Goal: Use online tool/utility: Utilize a website feature to perform a specific function

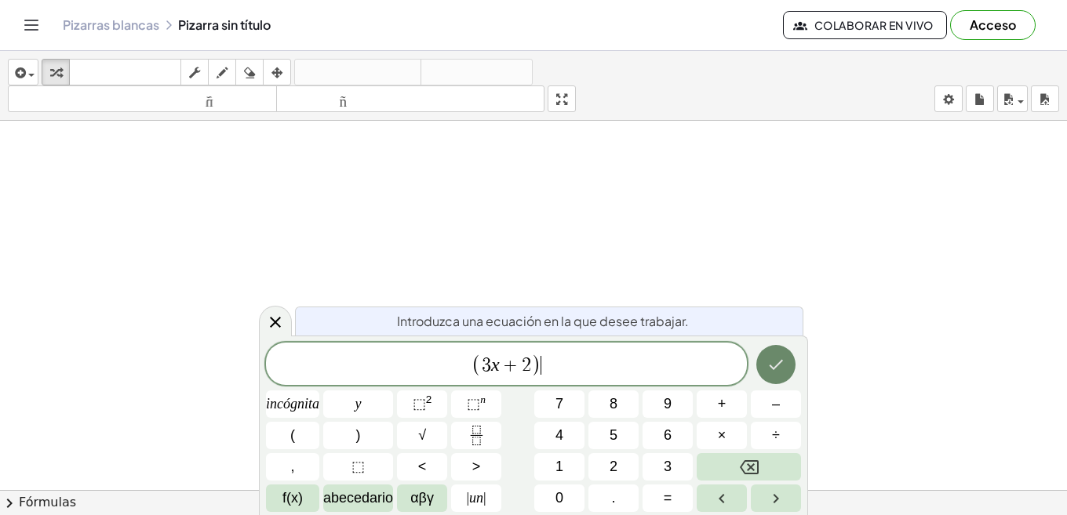
click at [766, 357] on icon "Hecho" at bounding box center [775, 364] width 19 height 19
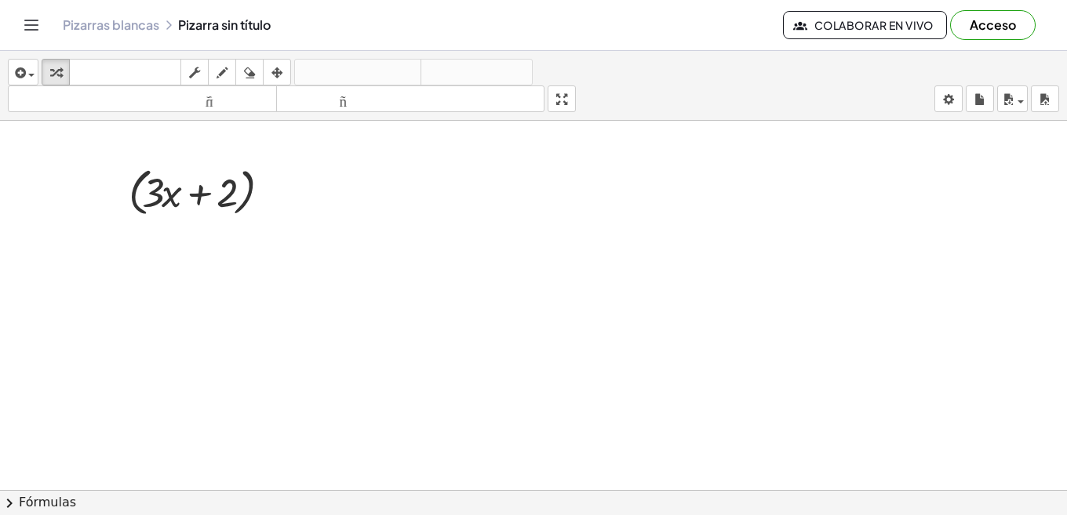
click at [35, 510] on font "Fórmulas" at bounding box center [47, 502] width 57 height 15
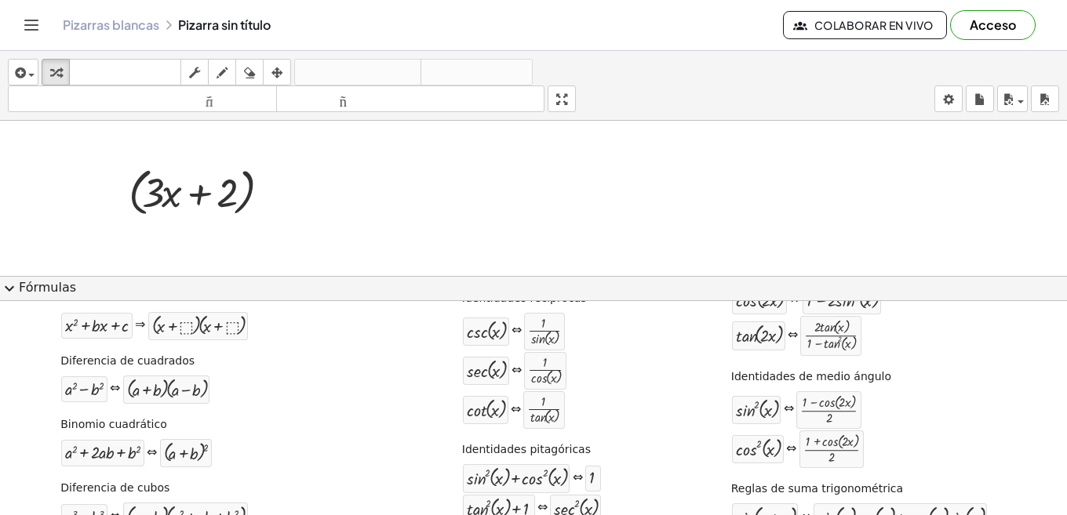
scroll to position [162, 0]
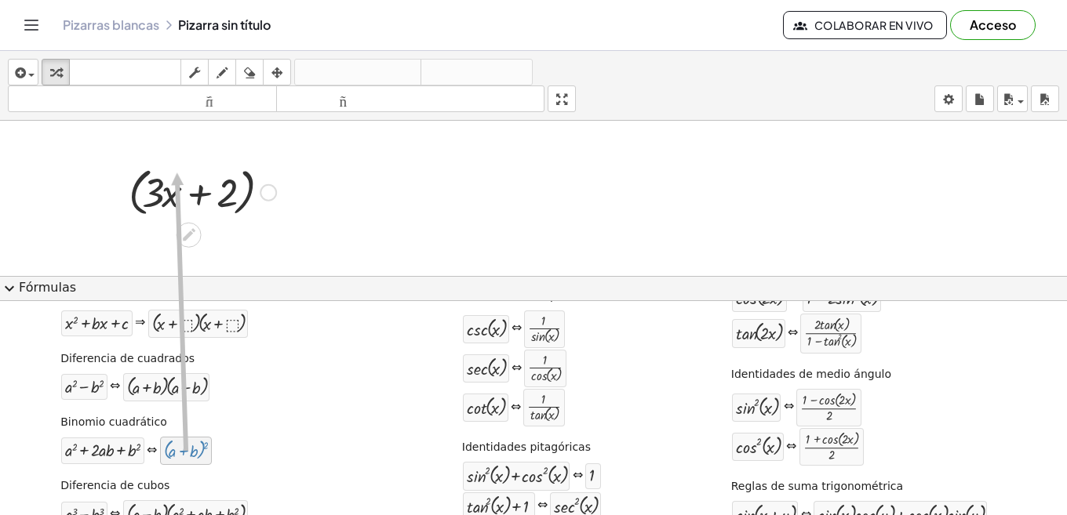
drag, startPoint x: 176, startPoint y: 452, endPoint x: 180, endPoint y: 173, distance: 279.2
click at [191, 235] on icon at bounding box center [188, 235] width 16 height 16
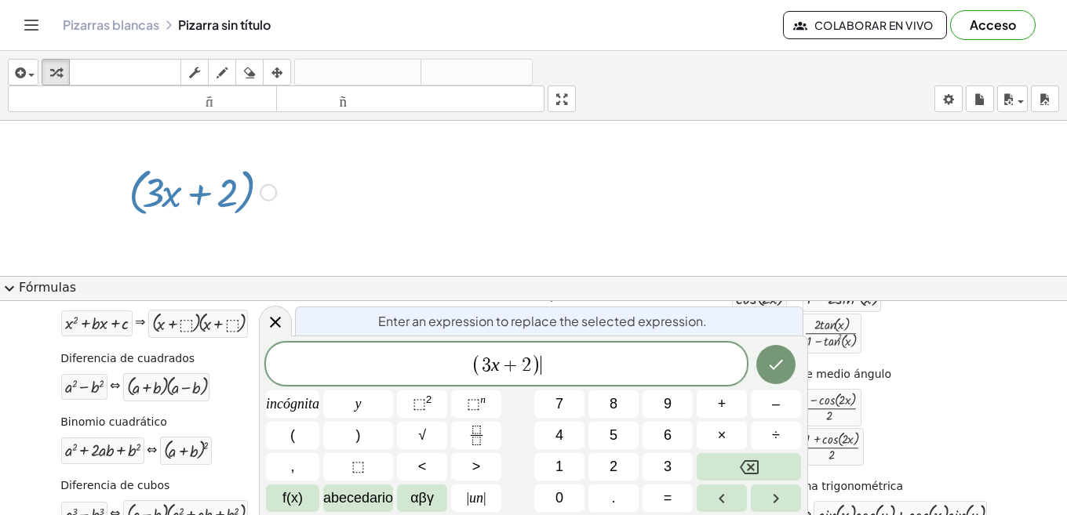
click at [551, 352] on span "( 3 x + 2 ) ​" at bounding box center [506, 365] width 481 height 26
click at [427, 396] on font "2" at bounding box center [429, 400] width 6 height 12
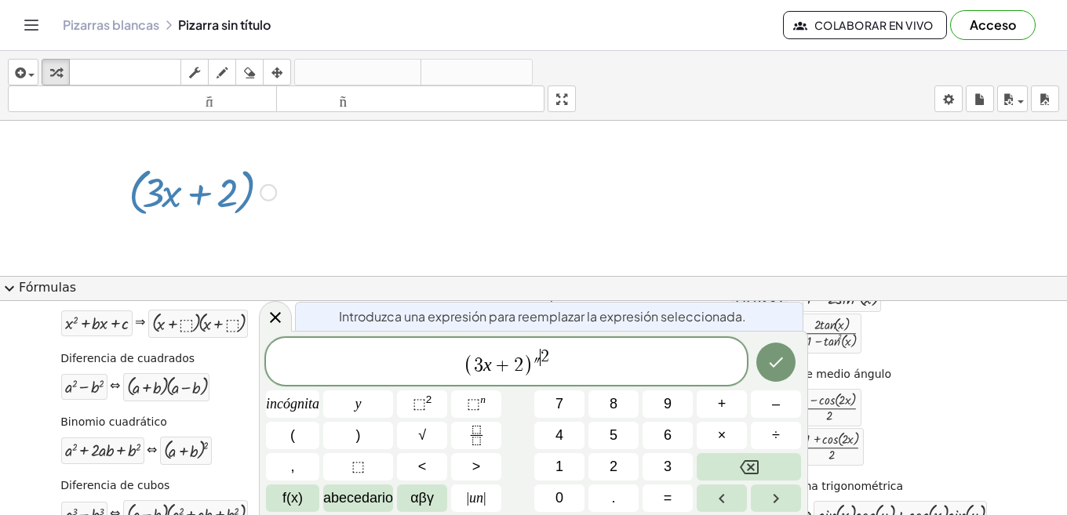
click at [540, 362] on span "​ 2" at bounding box center [544, 357] width 9 height 17
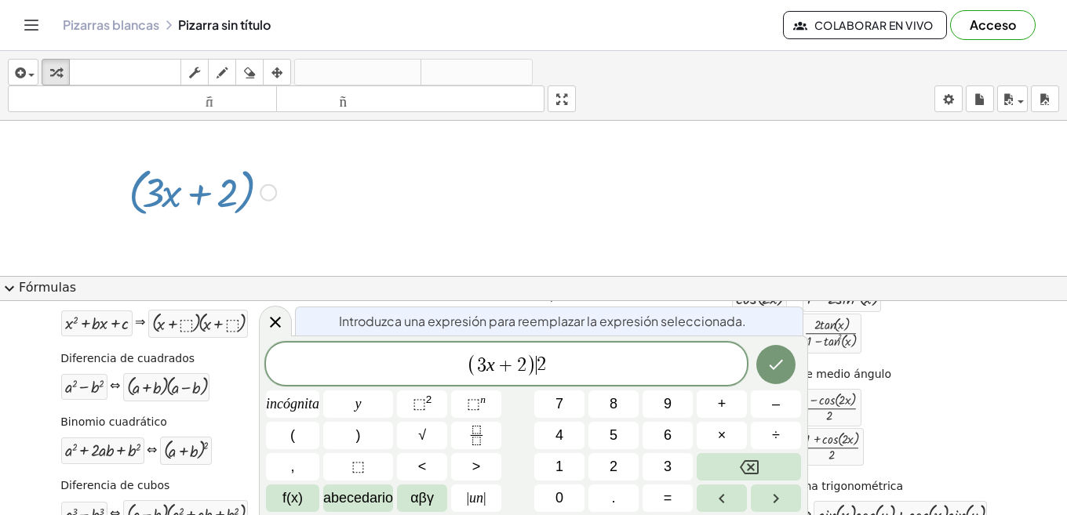
click at [627, 351] on div "( 3 x + 2 ) ​ 2" at bounding box center [506, 364] width 481 height 42
click at [554, 369] on span "( 3 x + 2 ) 2 ​" at bounding box center [506, 365] width 481 height 26
click at [427, 407] on span "⬚ 2" at bounding box center [423, 404] width 20 height 21
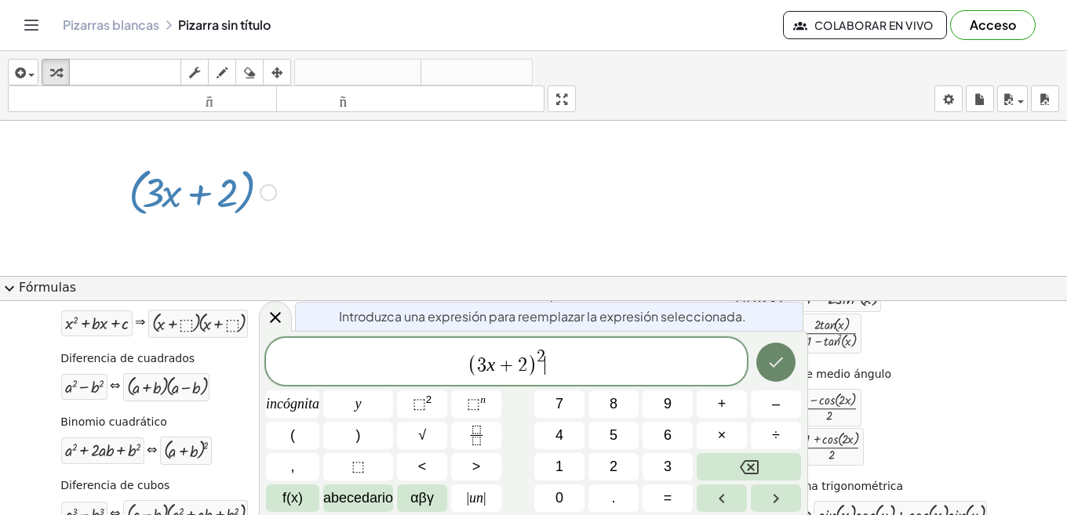
click at [768, 363] on icon "Hecho" at bounding box center [775, 362] width 19 height 19
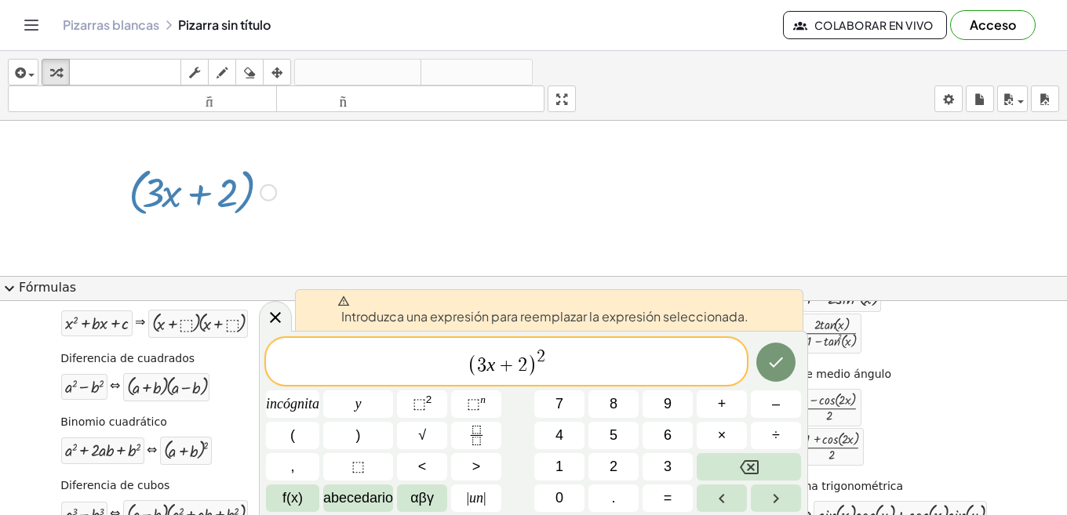
click at [775, 370] on icon "Hecho" at bounding box center [775, 362] width 19 height 19
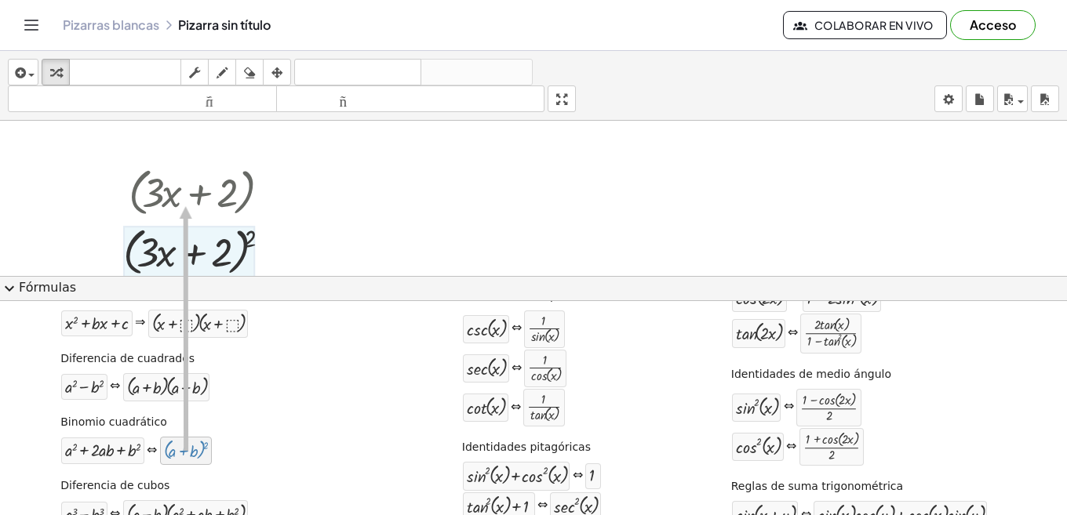
drag, startPoint x: 184, startPoint y: 460, endPoint x: 190, endPoint y: 208, distance: 252.6
drag, startPoint x: 177, startPoint y: 449, endPoint x: 187, endPoint y: 264, distance: 184.5
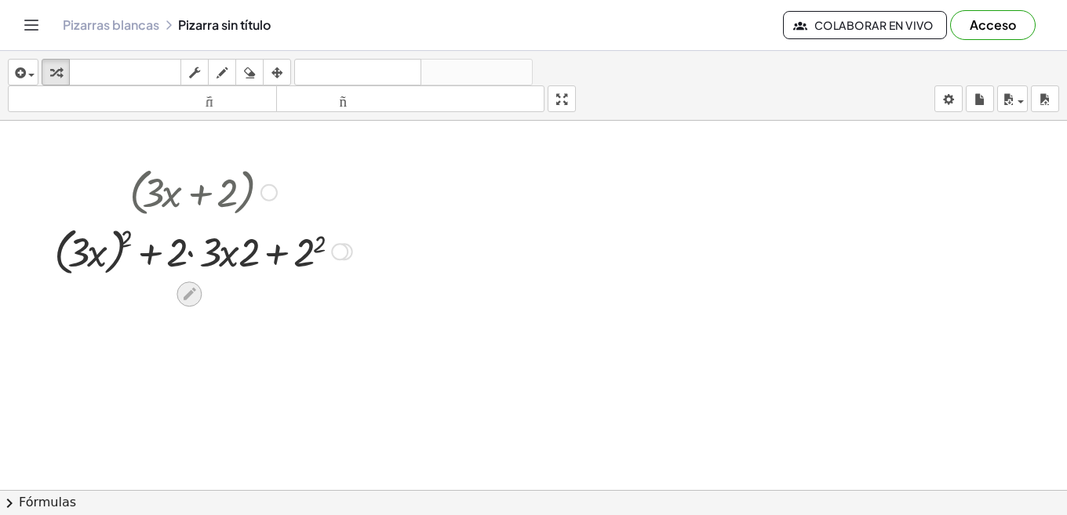
click at [192, 304] on div at bounding box center [188, 294] width 25 height 25
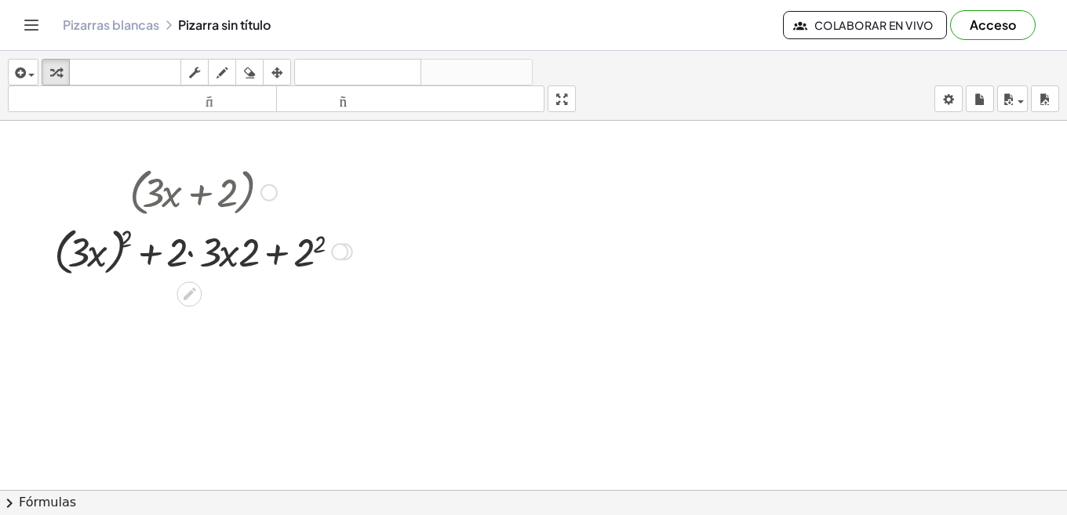
click at [347, 253] on div at bounding box center [339, 251] width 17 height 17
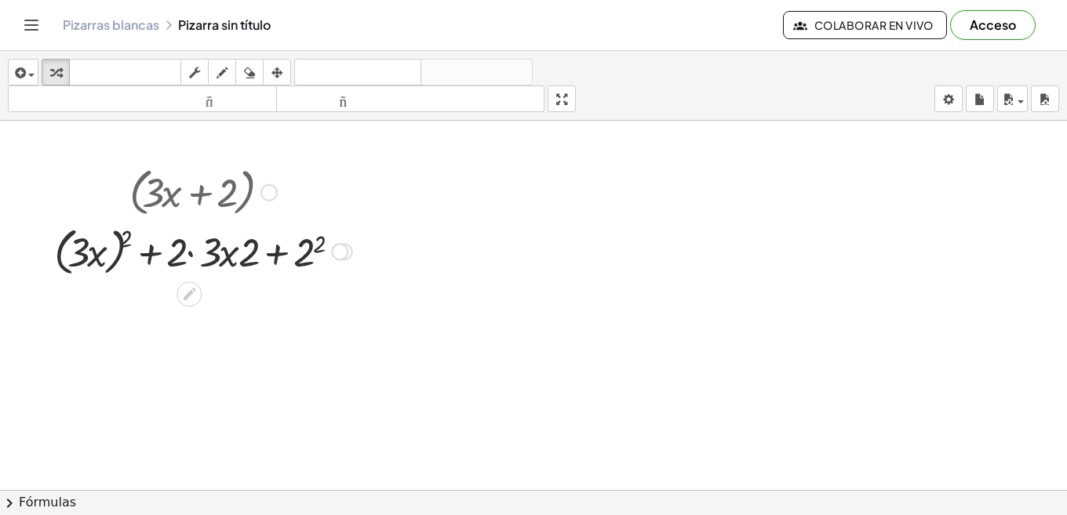
click at [234, 248] on div at bounding box center [203, 251] width 314 height 60
click at [13, 508] on span "chevron_right" at bounding box center [9, 503] width 19 height 19
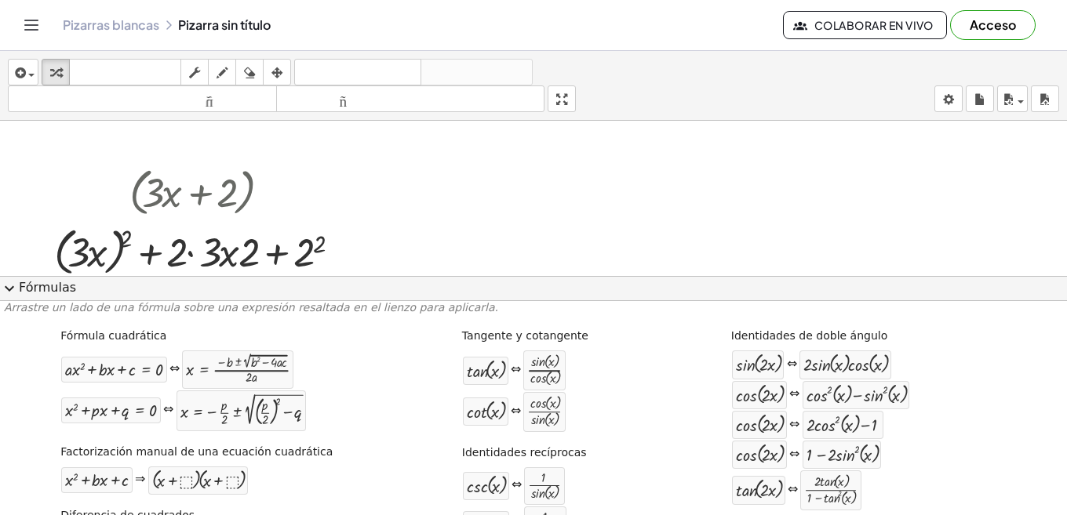
scroll to position [0, 0]
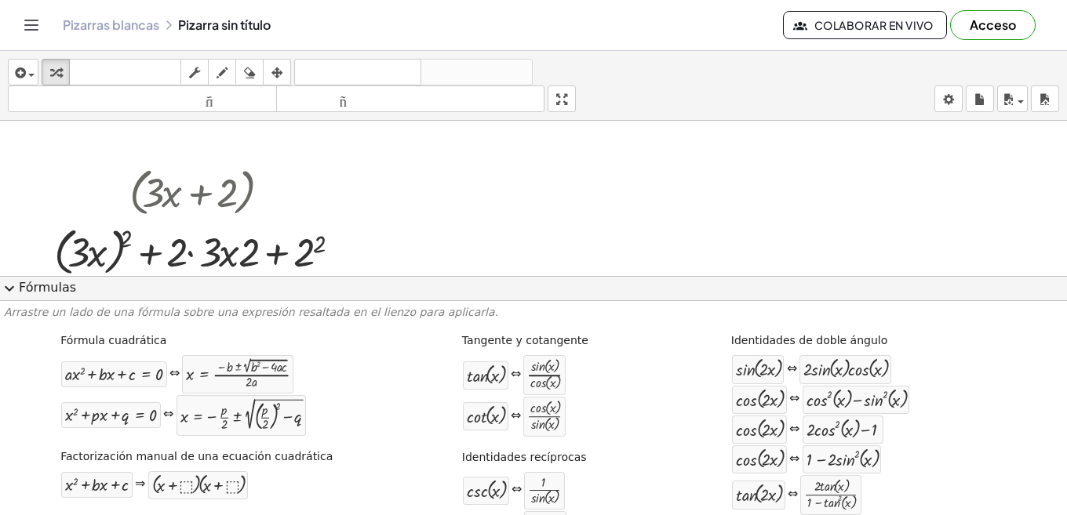
click at [13, 293] on span "expand_more" at bounding box center [9, 288] width 19 height 19
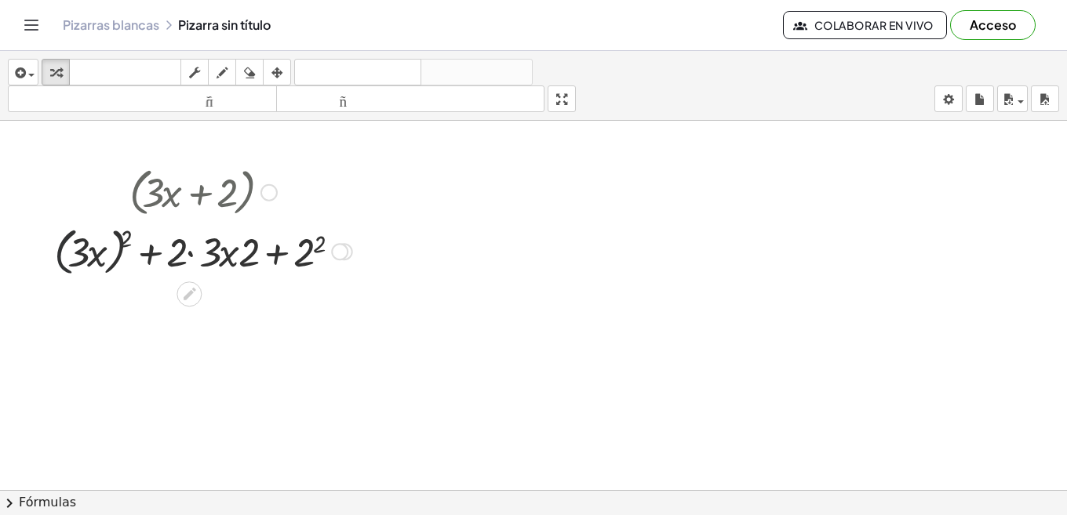
drag, startPoint x: 56, startPoint y: 231, endPoint x: 117, endPoint y: 240, distance: 61.1
click at [117, 240] on div at bounding box center [203, 251] width 314 height 60
drag, startPoint x: 105, startPoint y: 249, endPoint x: 111, endPoint y: 256, distance: 8.3
click at [93, 251] on div at bounding box center [203, 251] width 314 height 60
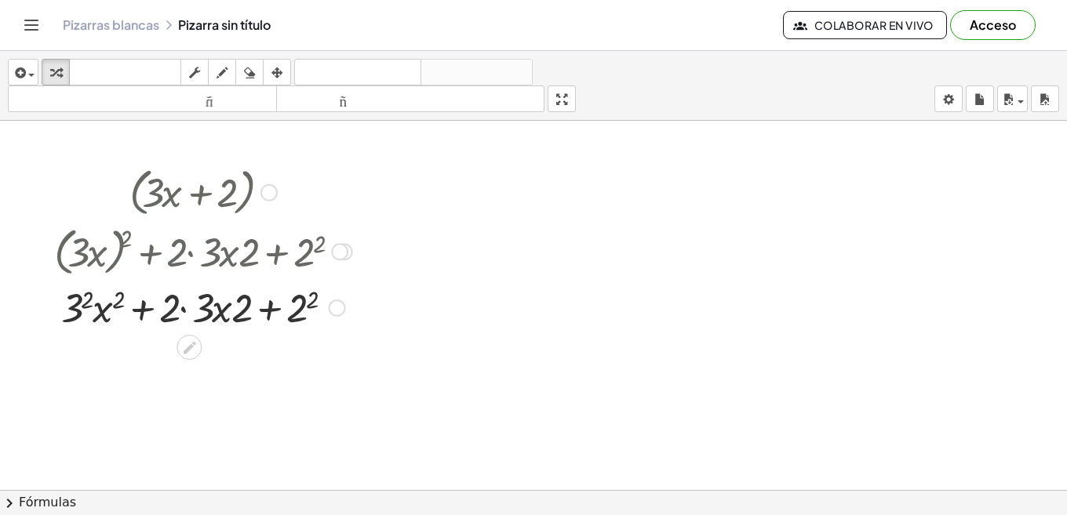
click at [204, 184] on div at bounding box center [203, 192] width 314 height 60
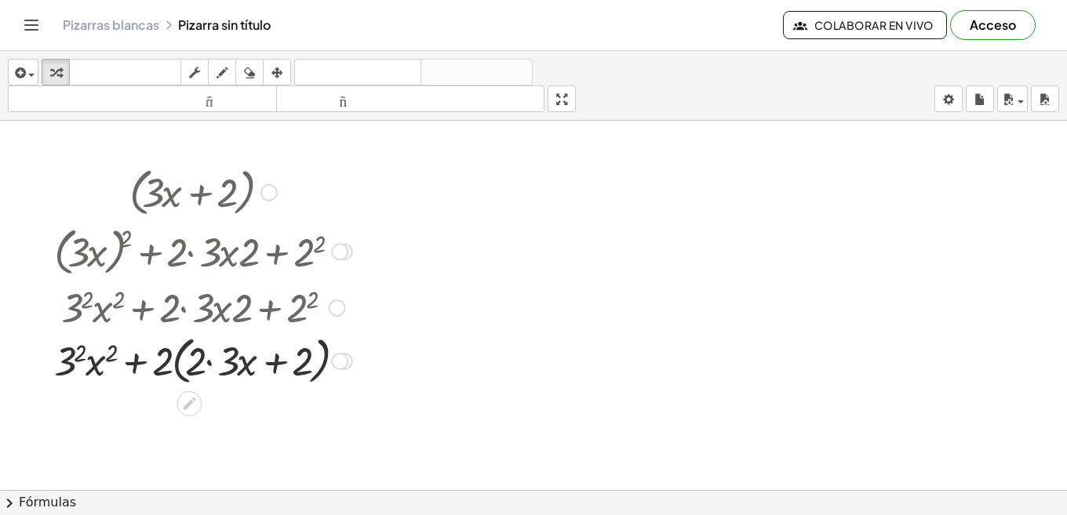
drag, startPoint x: 56, startPoint y: 172, endPoint x: 331, endPoint y: 378, distance: 343.4
click at [189, 193] on div "( + · 3 · x + 2 ) ( + · 3 · x + 2 ) 2 + ( · 3 · x ) 2 + · 2 · 3 · x · 2 + 2 2 +…" at bounding box center [189, 193] width 0 height 0
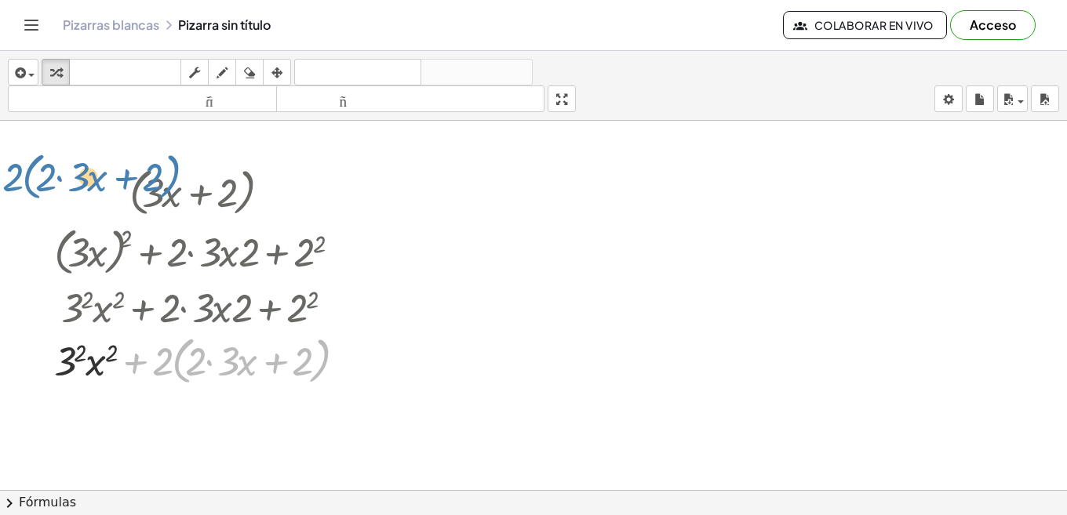
drag, startPoint x: 334, startPoint y: 378, endPoint x: 255, endPoint y: 232, distance: 166.0
click at [189, 193] on div "( + · 3 · x + 2 ) ( + · 3 · x + 2 ) 2 + ( · 3 · x ) 2 + · 2 · 3 · x · 2 + 2 2 +…" at bounding box center [189, 193] width 0 height 0
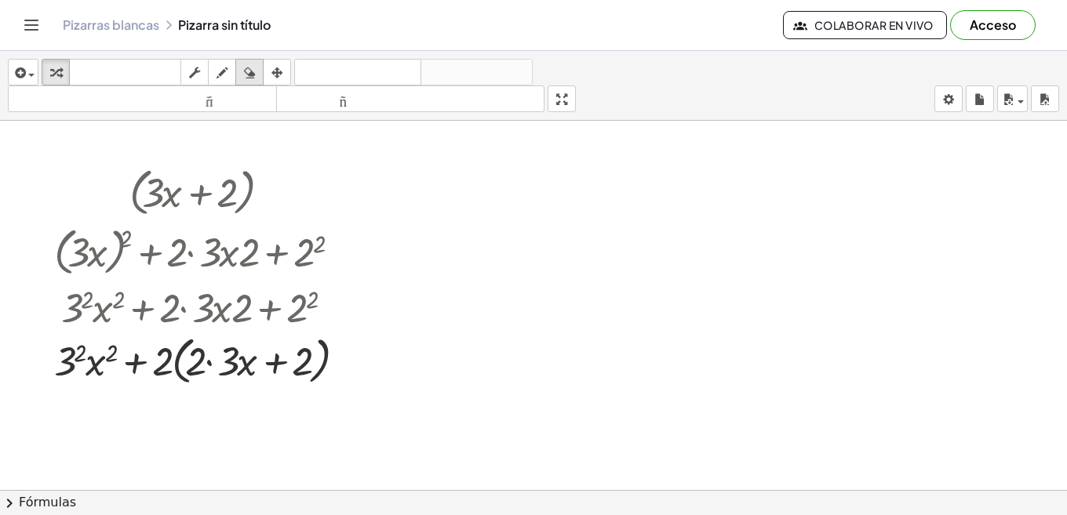
click at [245, 71] on icon "button" at bounding box center [249, 73] width 11 height 19
drag, startPoint x: 211, startPoint y: 183, endPoint x: 234, endPoint y: 225, distance: 48.1
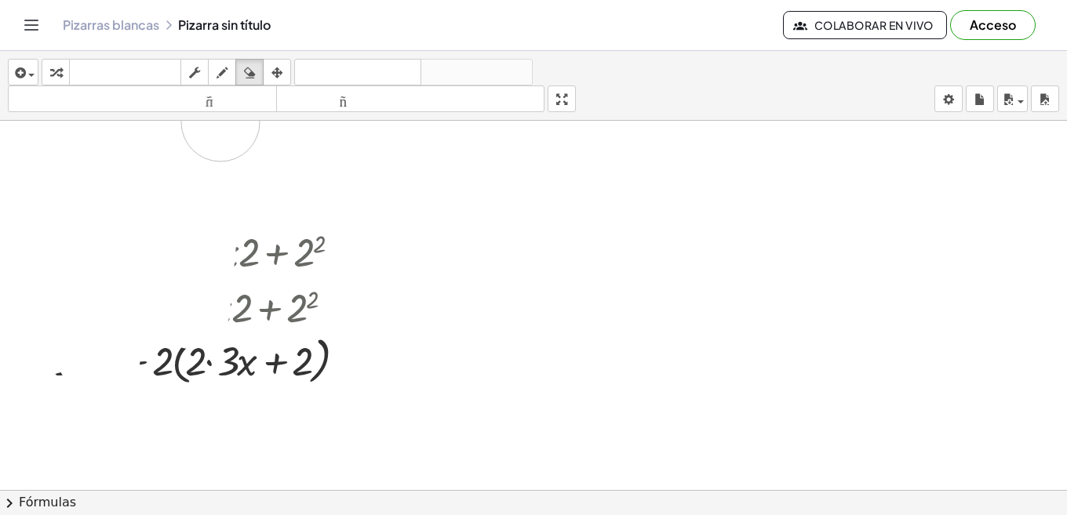
drag, startPoint x: 209, startPoint y: 206, endPoint x: 242, endPoint y: 326, distance: 124.2
click at [227, 106] on div "insertar Seleccione uno: Expresión matemática Función Texto Vídeo de YouTube Gr…" at bounding box center [533, 283] width 1067 height 464
click at [144, 310] on div "insertar Seleccione uno: Expresión matemática Función Texto Vídeo de YouTube Gr…" at bounding box center [533, 283] width 1067 height 464
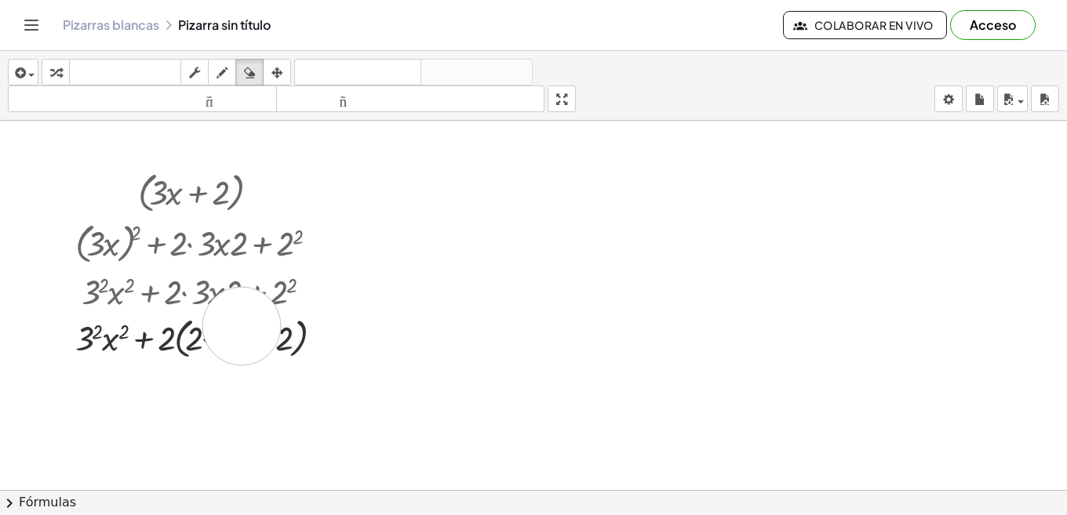
drag, startPoint x: 242, startPoint y: 326, endPoint x: 209, endPoint y: 388, distance: 70.2
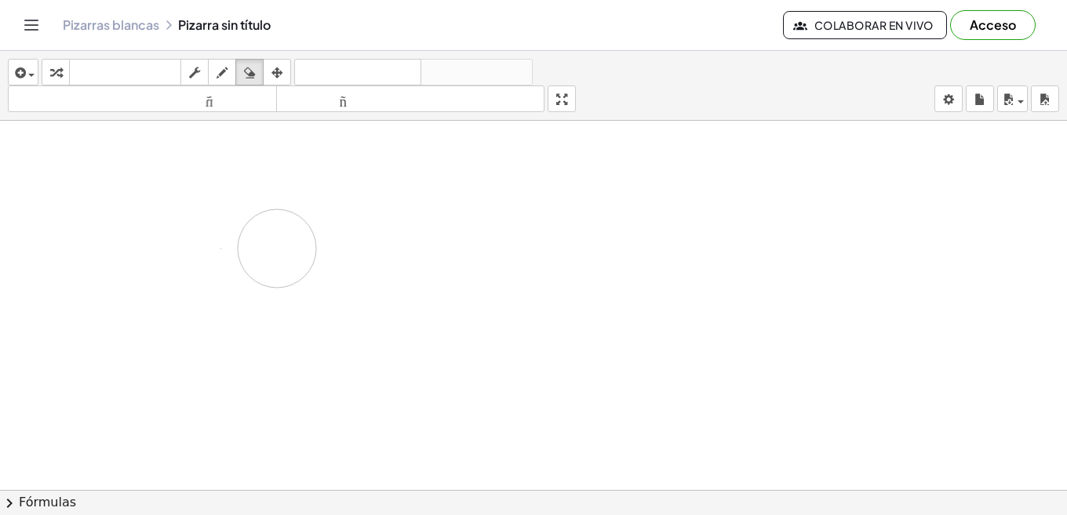
drag, startPoint x: 226, startPoint y: 208, endPoint x: 233, endPoint y: 251, distance: 43.7
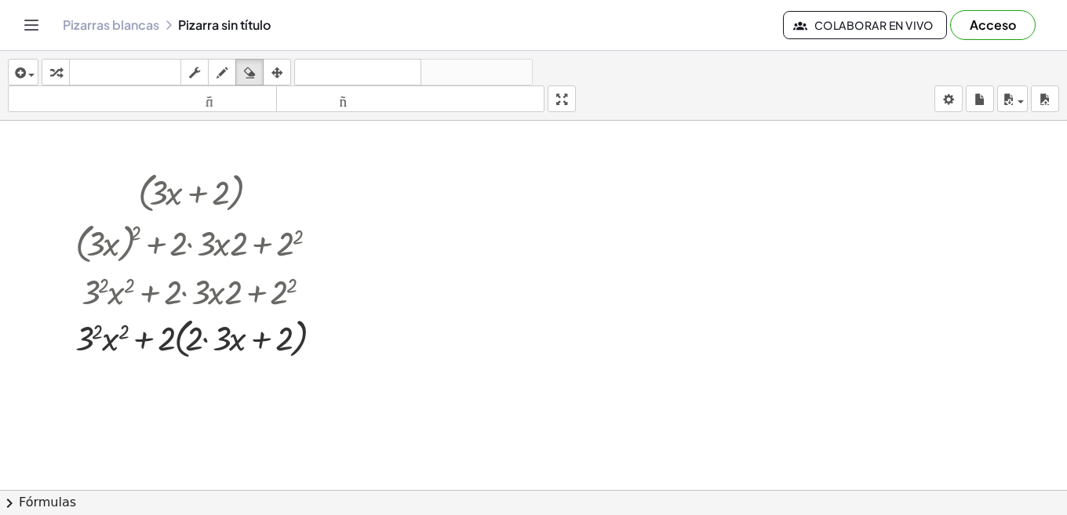
click at [26, 72] on span "button" at bounding box center [27, 74] width 3 height 11
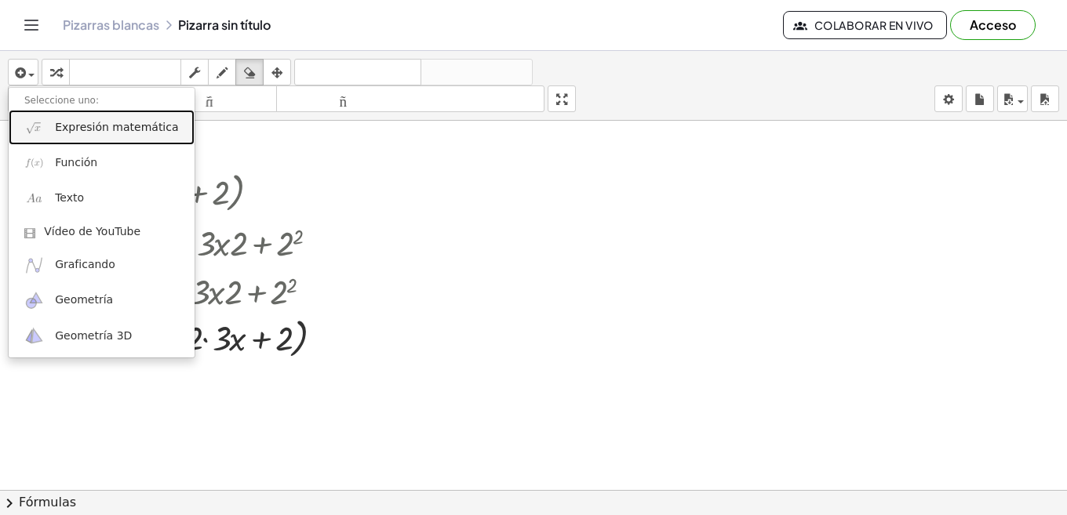
click at [54, 128] on link "Expresión matemática" at bounding box center [102, 127] width 186 height 35
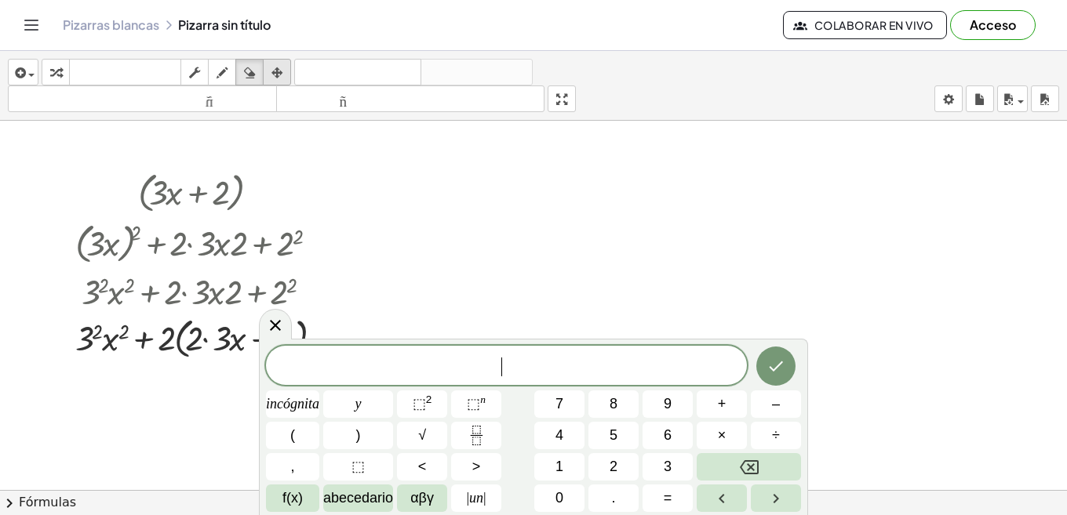
click at [282, 60] on button "arreglar" at bounding box center [277, 72] width 28 height 27
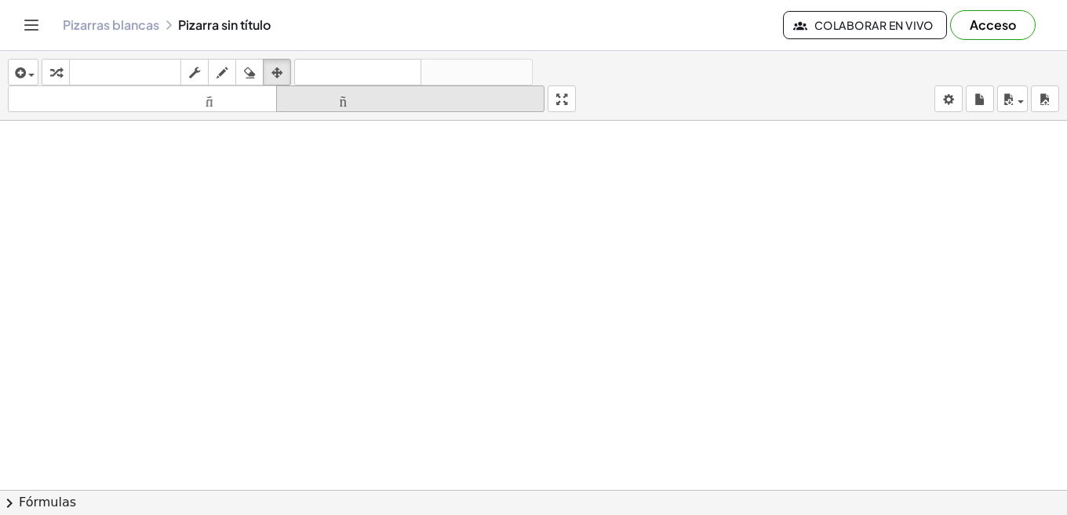
click at [279, 87] on button "tamaño_del_formato más grande" at bounding box center [410, 98] width 269 height 27
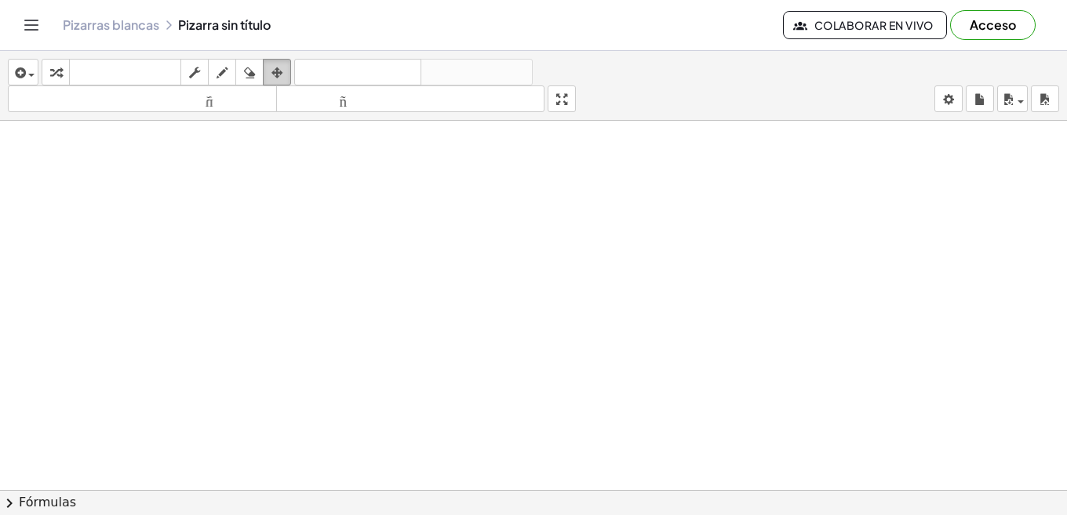
click at [279, 78] on icon "button" at bounding box center [276, 73] width 11 height 19
click at [20, 66] on icon "button" at bounding box center [19, 73] width 14 height 19
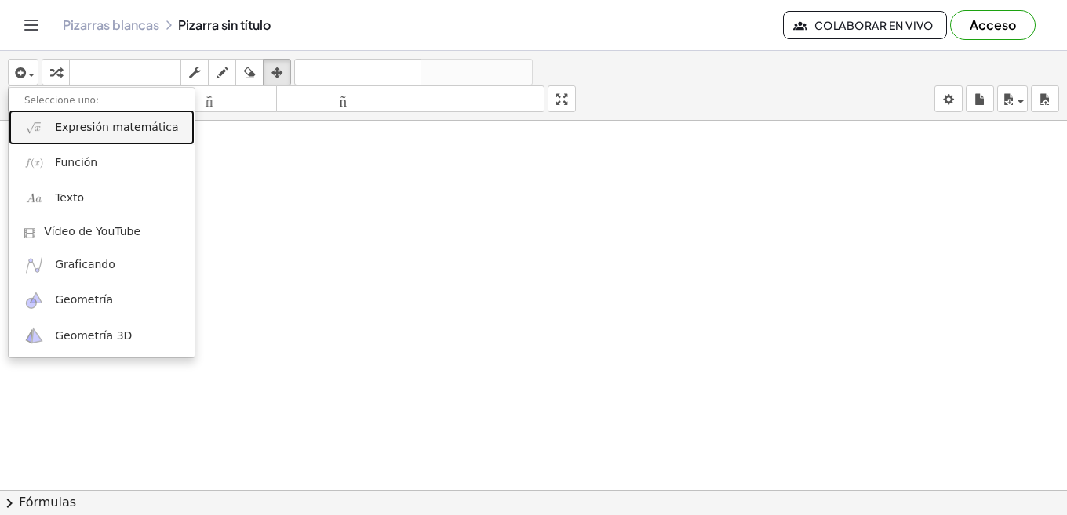
click at [88, 139] on link "Expresión matemática" at bounding box center [102, 127] width 186 height 35
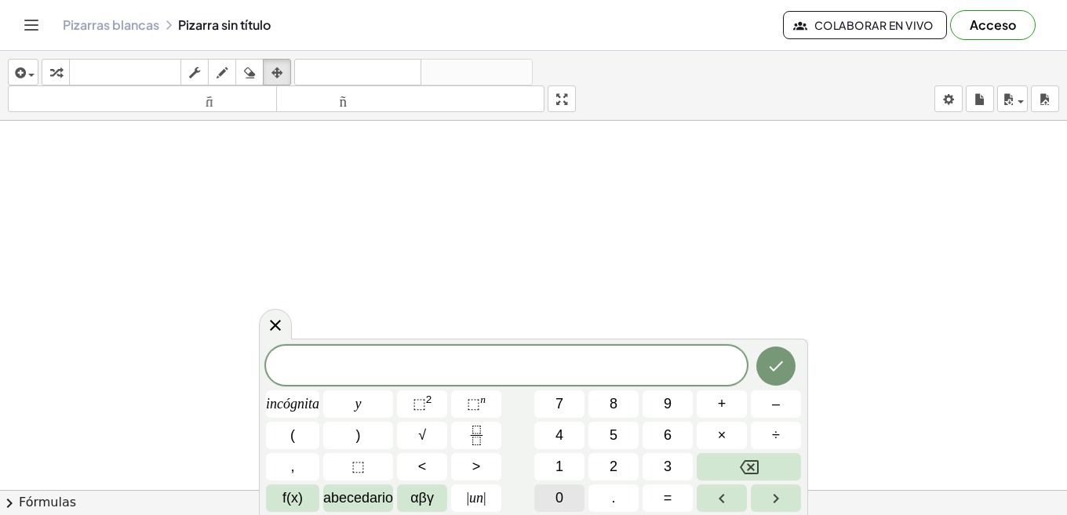
click at [564, 499] on button "0" at bounding box center [559, 498] width 50 height 27
click at [304, 471] on button "," at bounding box center [292, 466] width 53 height 27
click at [544, 430] on button "4" at bounding box center [559, 435] width 50 height 27
click at [431, 403] on font "2" at bounding box center [429, 400] width 6 height 12
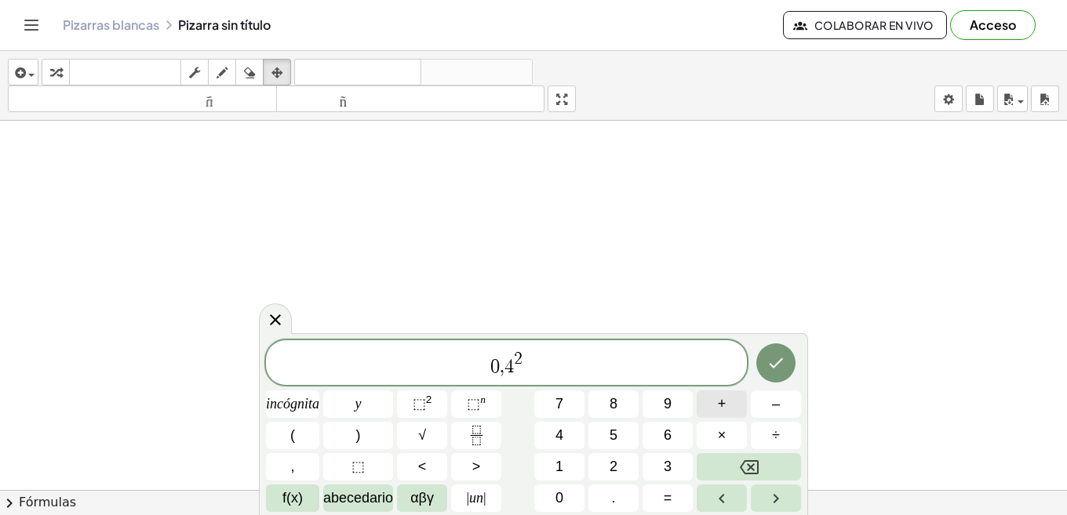
click at [711, 405] on button "+" at bounding box center [721, 404] width 50 height 27
click at [664, 468] on font "3" at bounding box center [667, 467] width 8 height 16
click at [300, 430] on button "(" at bounding box center [292, 435] width 53 height 27
click at [551, 506] on button "0" at bounding box center [559, 498] width 50 height 27
click at [297, 465] on button "," at bounding box center [292, 466] width 53 height 27
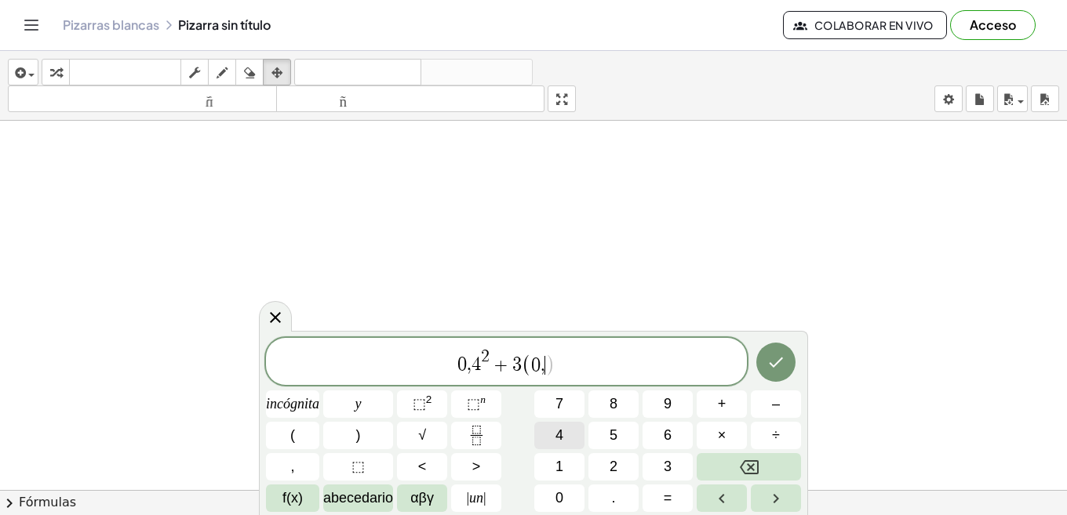
click at [551, 428] on button "4" at bounding box center [559, 435] width 50 height 27
click at [375, 425] on button ")" at bounding box center [358, 435] width 70 height 27
click at [711, 399] on button "+" at bounding box center [721, 404] width 50 height 27
click at [620, 464] on button "2" at bounding box center [613, 466] width 50 height 27
click at [776, 362] on icon "Hecho" at bounding box center [775, 362] width 19 height 19
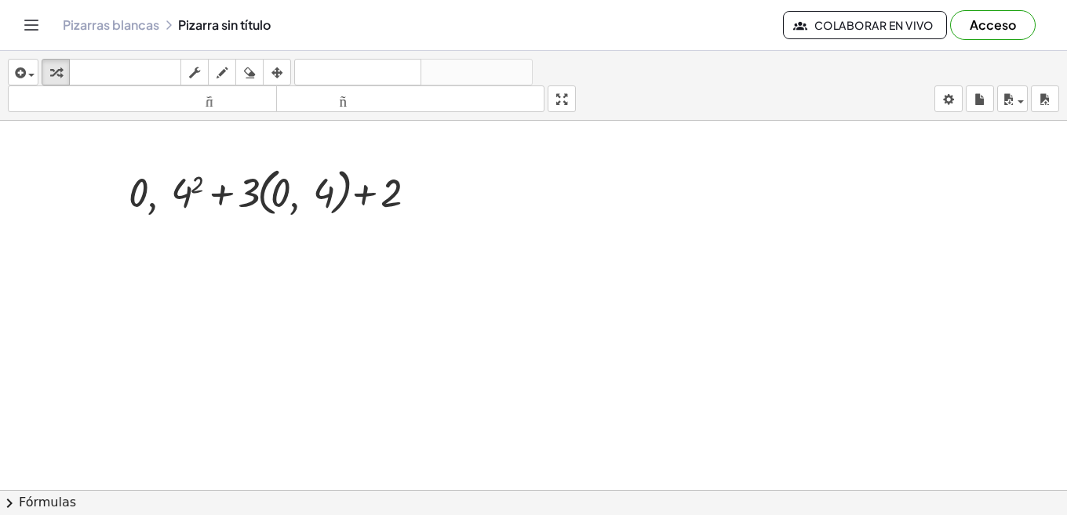
click at [9, 508] on span "chevron_right" at bounding box center [9, 503] width 19 height 19
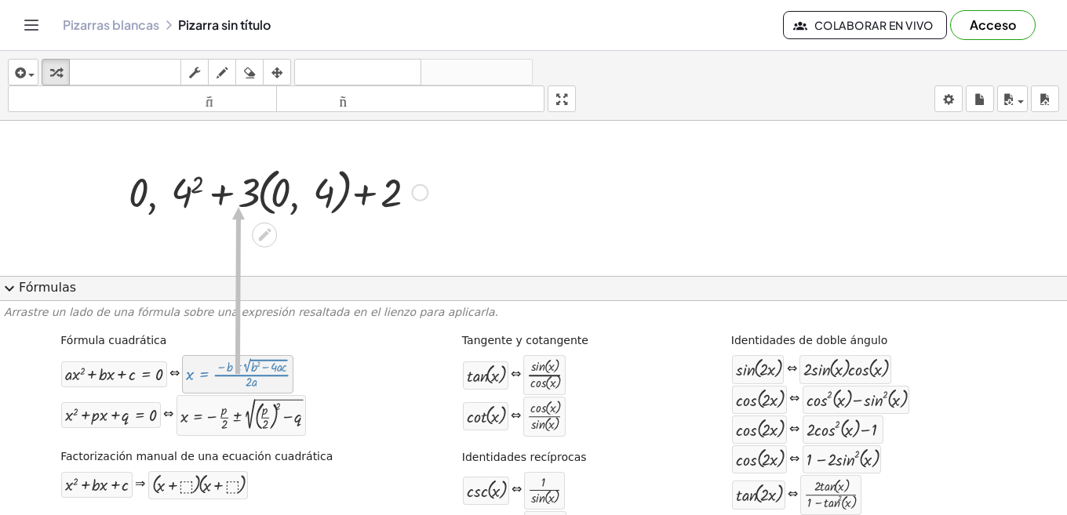
drag, startPoint x: 229, startPoint y: 175, endPoint x: 242, endPoint y: 208, distance: 35.5
drag, startPoint x: 148, startPoint y: 387, endPoint x: 217, endPoint y: 160, distance: 237.7
drag, startPoint x: 126, startPoint y: 424, endPoint x: 193, endPoint y: 168, distance: 264.2
drag, startPoint x: 239, startPoint y: 416, endPoint x: 282, endPoint y: 173, distance: 247.7
drag, startPoint x: 500, startPoint y: 379, endPoint x: 474, endPoint y: 376, distance: 26.1
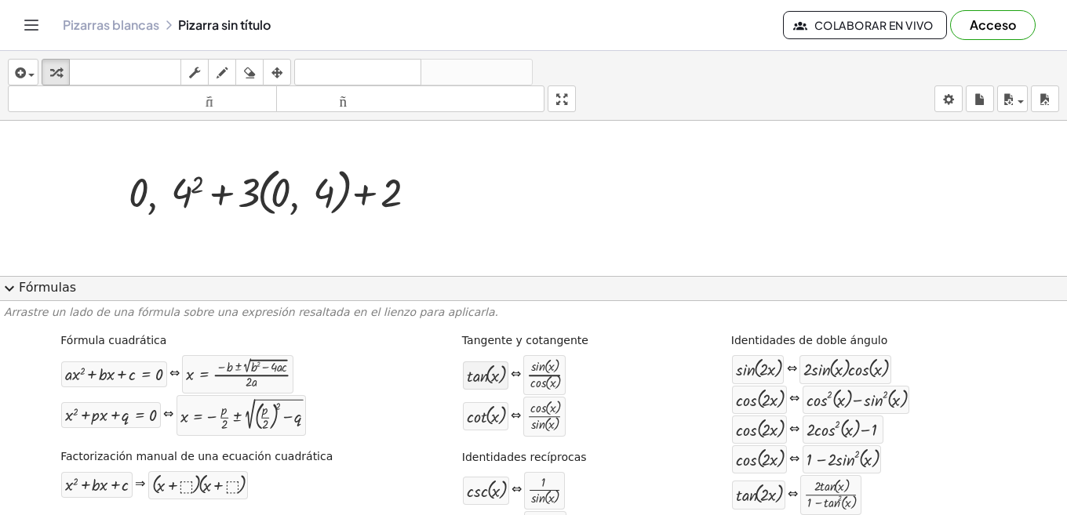
click at [474, 376] on div "tan ( , x ) ⇔ · sin ( , x ) · cos ( , x )" at bounding box center [514, 375] width 105 height 42
drag, startPoint x: 449, startPoint y: 374, endPoint x: 373, endPoint y: 261, distance: 136.2
drag, startPoint x: 468, startPoint y: 376, endPoint x: 323, endPoint y: 177, distance: 246.4
drag, startPoint x: 402, startPoint y: 293, endPoint x: 332, endPoint y: 195, distance: 120.2
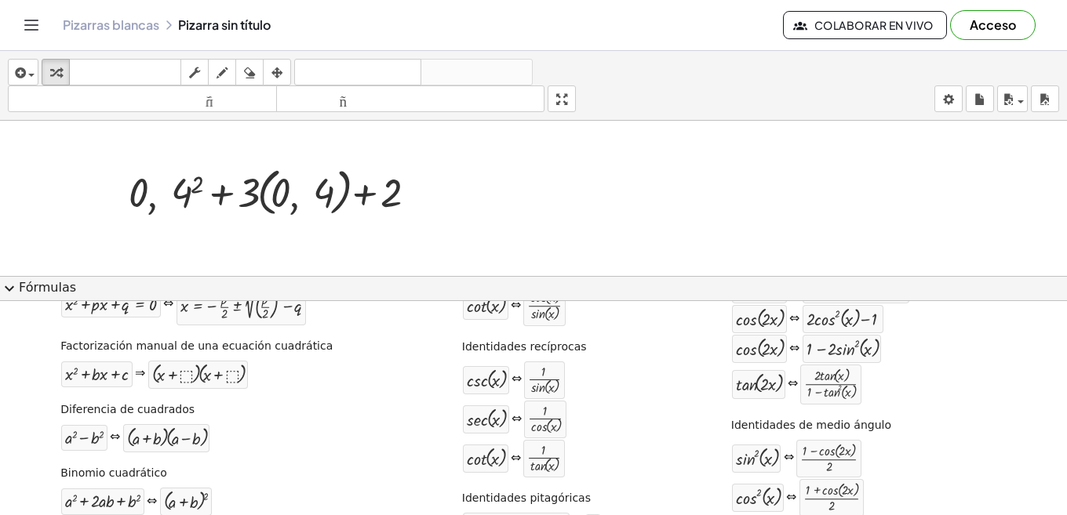
scroll to position [132, 0]
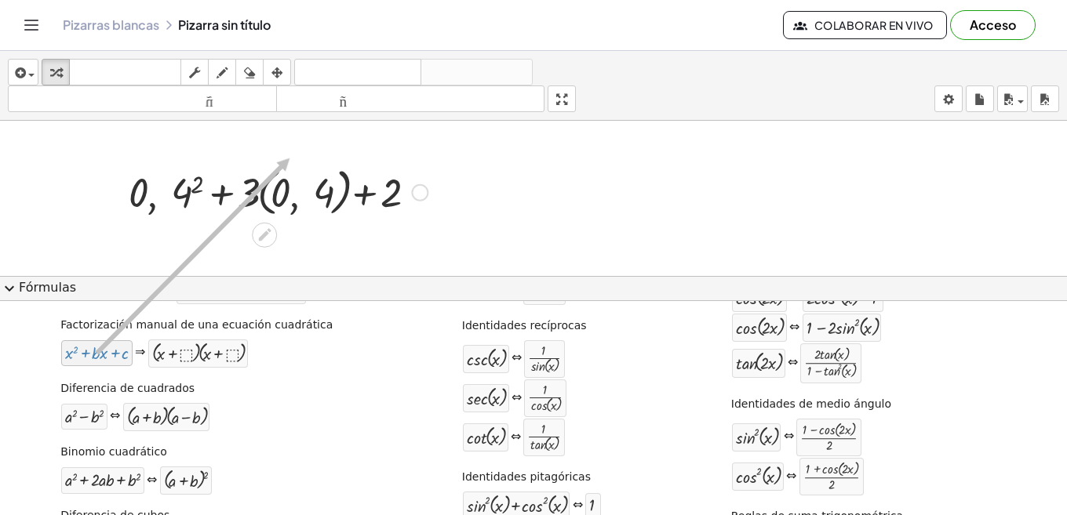
drag, startPoint x: 111, startPoint y: 360, endPoint x: 281, endPoint y: 173, distance: 252.6
drag, startPoint x: 223, startPoint y: 204, endPoint x: 249, endPoint y: 144, distance: 65.3
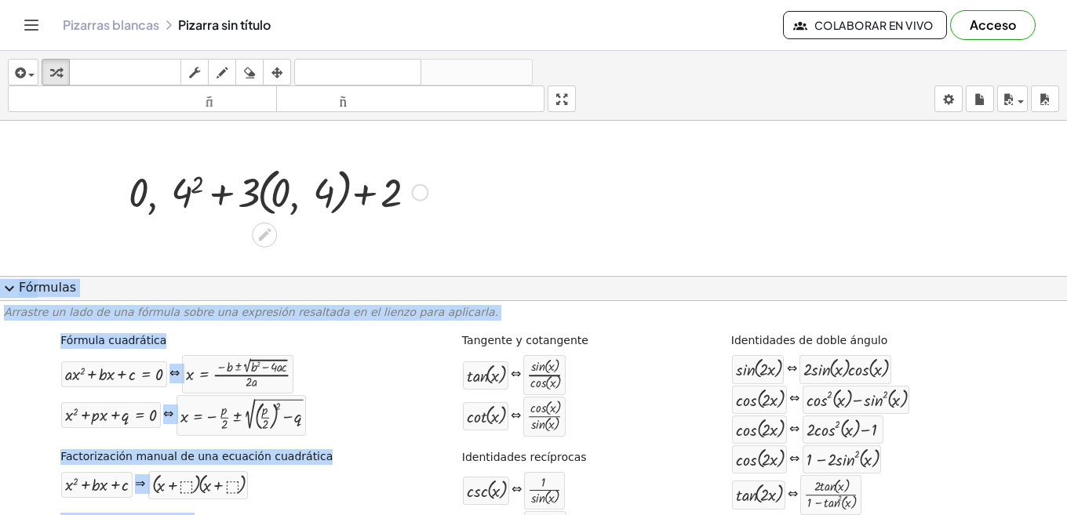
drag, startPoint x: 95, startPoint y: 435, endPoint x: 194, endPoint y: 244, distance: 215.7
click at [197, 238] on div "insertar Seleccione uno: Expresión matemática Función Texto Vídeo de YouTube Gr…" at bounding box center [533, 283] width 1067 height 464
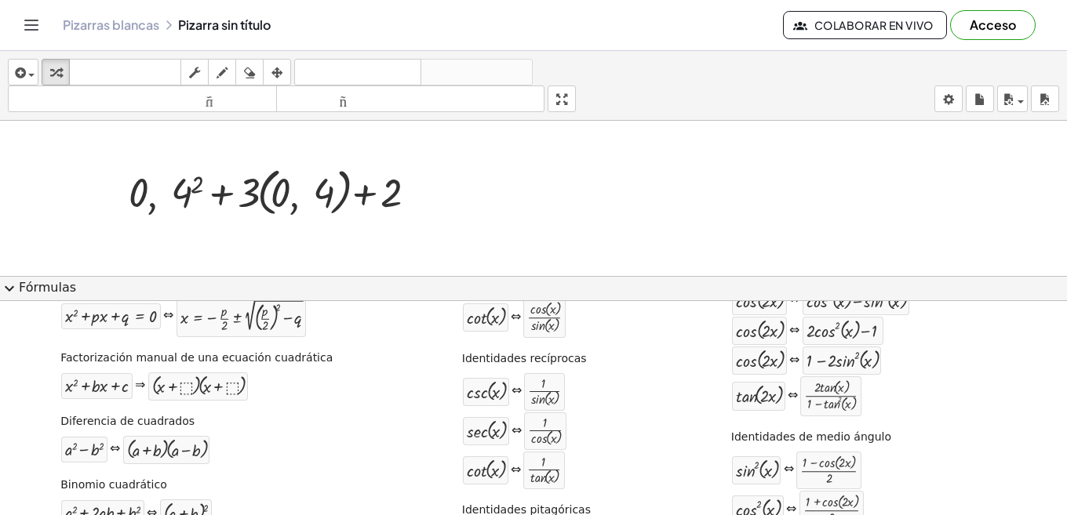
scroll to position [180, 0]
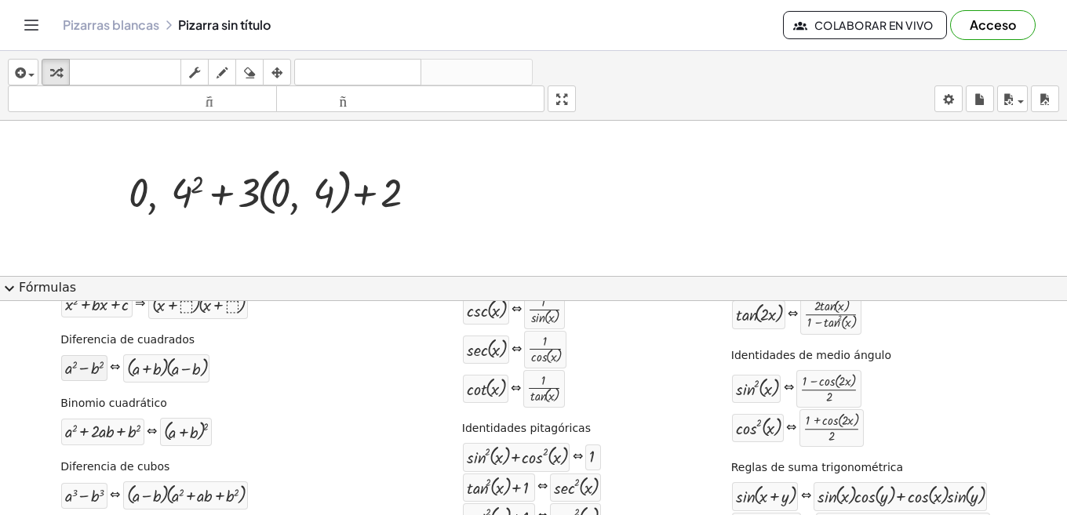
drag, startPoint x: 91, startPoint y: 384, endPoint x: 93, endPoint y: 374, distance: 9.7
click at [93, 374] on div "Diferencia de cuadrados + a 2 − b 2 ⇔ · ( + a + b ) · ( + a − b )" at bounding box center [196, 357] width 278 height 60
drag, startPoint x: 155, startPoint y: 242, endPoint x: 194, endPoint y: 192, distance: 63.1
drag, startPoint x: 152, startPoint y: 374, endPoint x: 237, endPoint y: 175, distance: 216.5
drag, startPoint x: 236, startPoint y: 262, endPoint x: 272, endPoint y: 183, distance: 87.0
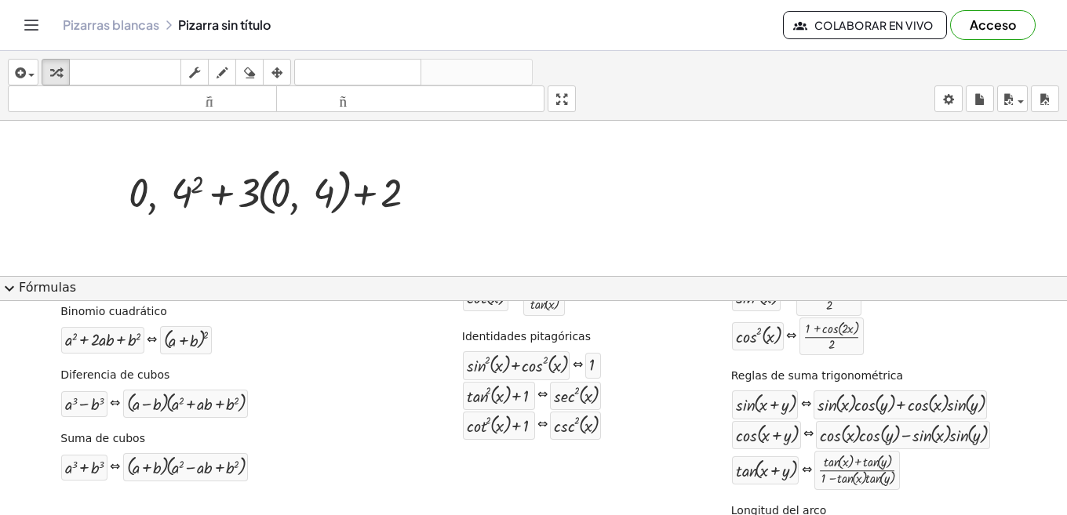
scroll to position [279, 0]
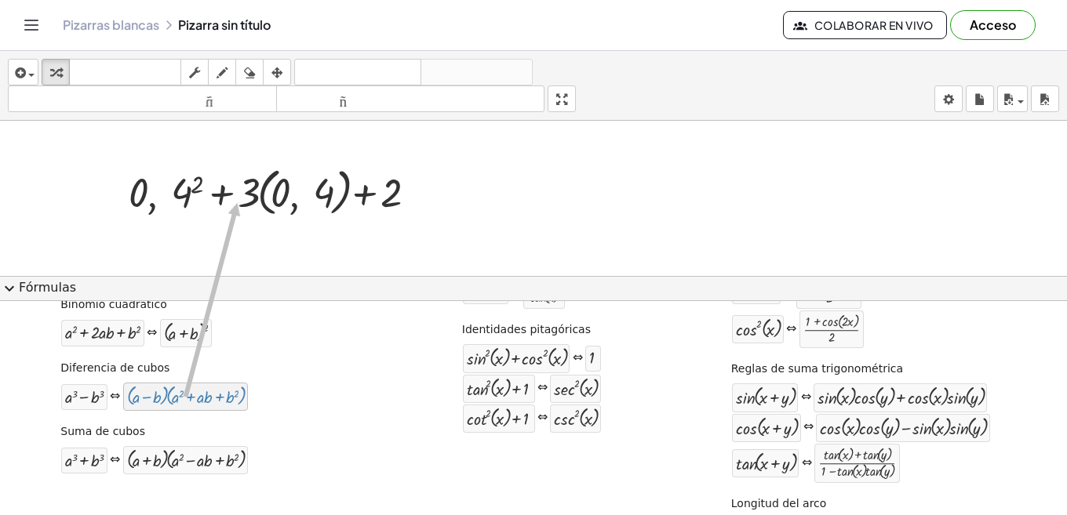
drag, startPoint x: 196, startPoint y: 309, endPoint x: 241, endPoint y: 202, distance: 115.7
drag, startPoint x: 196, startPoint y: 192, endPoint x: 216, endPoint y: 165, distance: 33.6
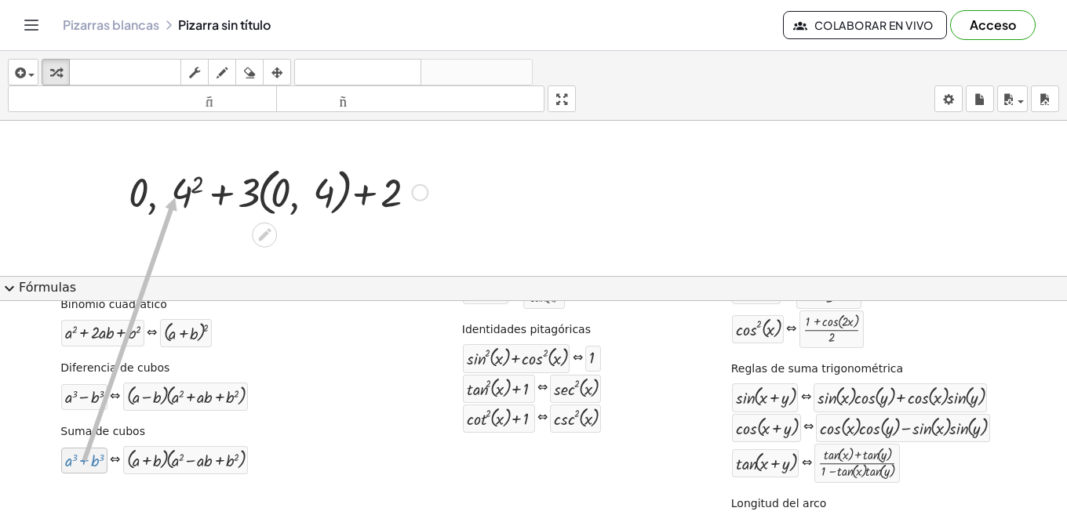
drag, startPoint x: 76, startPoint y: 456, endPoint x: 176, endPoint y: 198, distance: 277.3
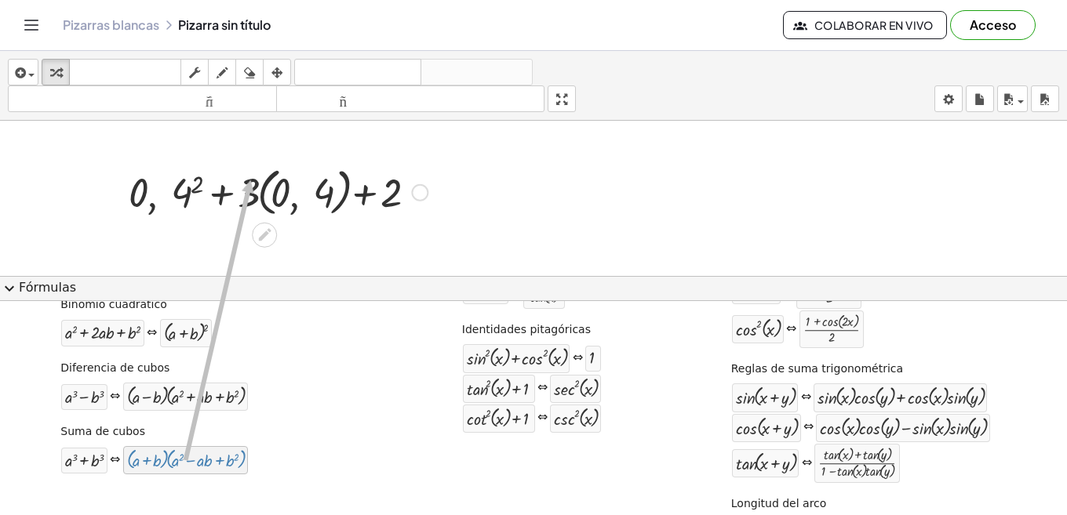
drag, startPoint x: 171, startPoint y: 456, endPoint x: 254, endPoint y: 180, distance: 287.6
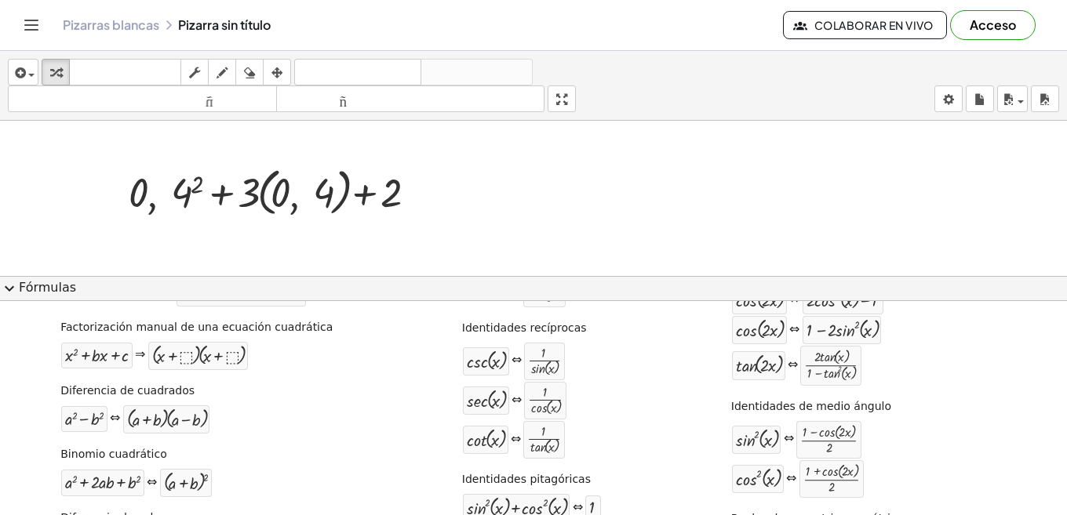
scroll to position [0, 0]
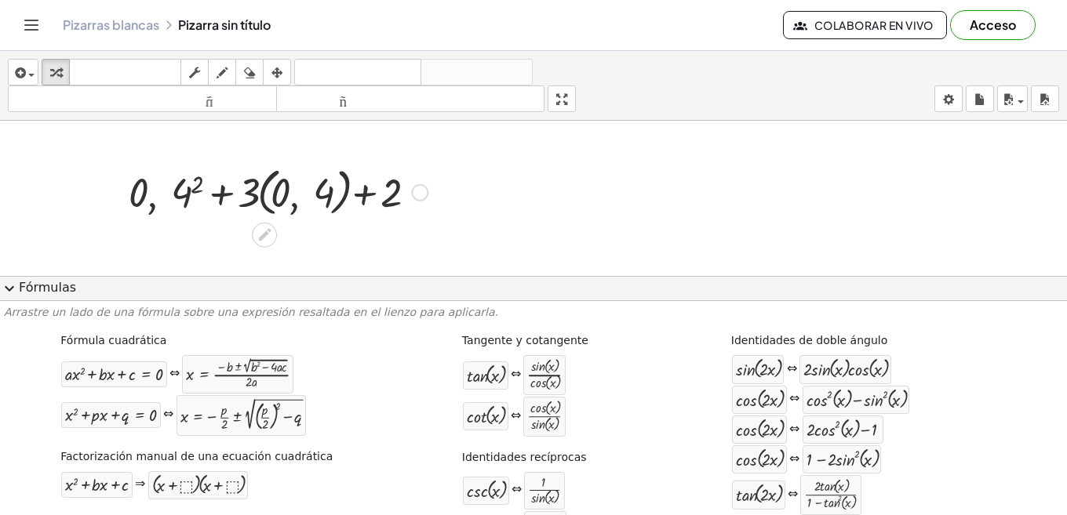
drag, startPoint x: 444, startPoint y: 224, endPoint x: 142, endPoint y: 195, distance: 303.3
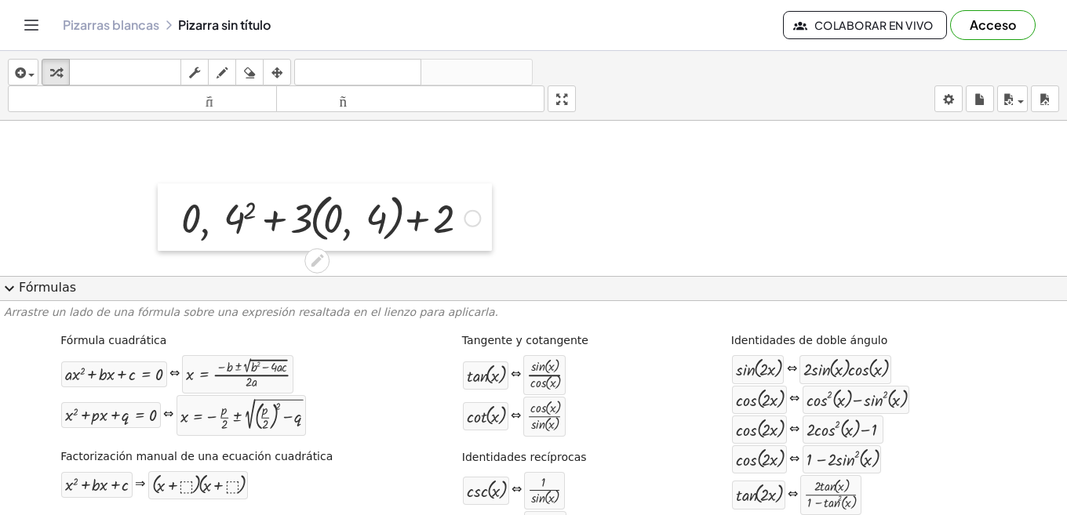
drag, startPoint x: 118, startPoint y: 161, endPoint x: 169, endPoint y: 184, distance: 55.8
click at [169, 184] on div at bounding box center [170, 217] width 24 height 67
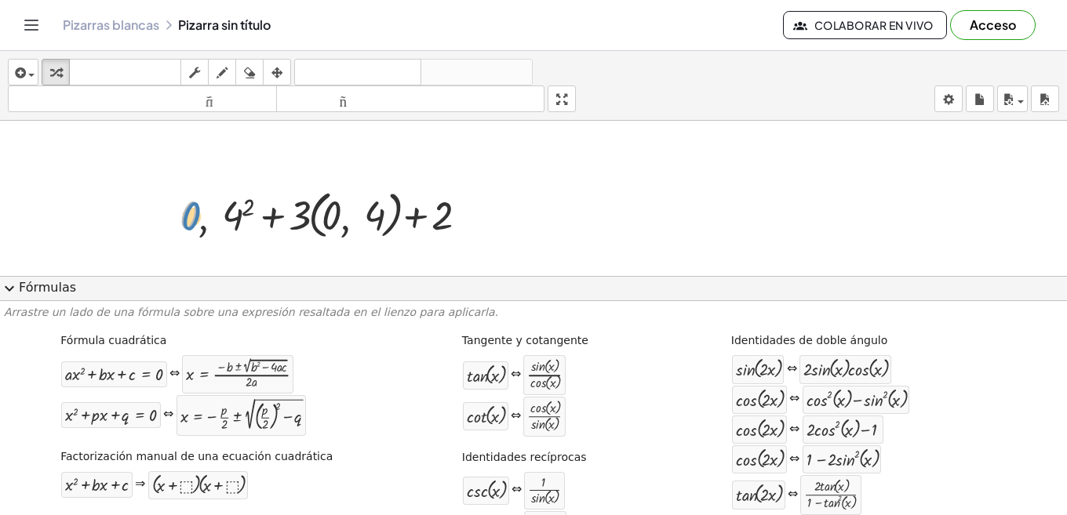
click at [187, 207] on div at bounding box center [329, 214] width 314 height 60
click at [322, 249] on div at bounding box center [315, 257] width 25 height 25
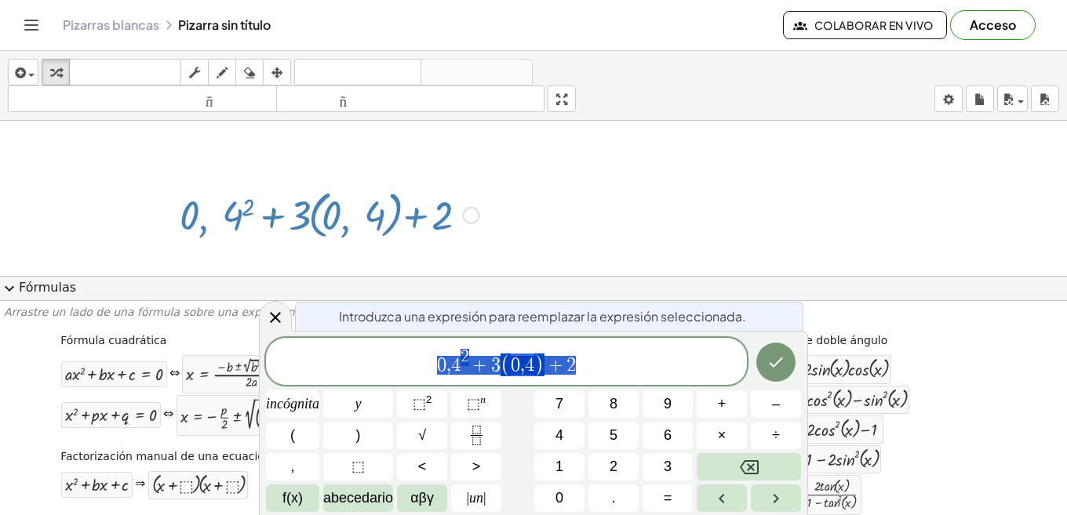
drag, startPoint x: 519, startPoint y: 356, endPoint x: 580, endPoint y: 356, distance: 60.4
drag, startPoint x: 533, startPoint y: 370, endPoint x: 576, endPoint y: 349, distance: 48.1
click at [576, 349] on span "0 , 4 2 + 3 ( 0 , 4 ) + 2" at bounding box center [506, 362] width 481 height 31
drag, startPoint x: 567, startPoint y: 365, endPoint x: 579, endPoint y: 351, distance: 18.4
click at [579, 351] on span "0 , 4 2 + 3 ( 0 , 4 ) + 2" at bounding box center [506, 362] width 481 height 31
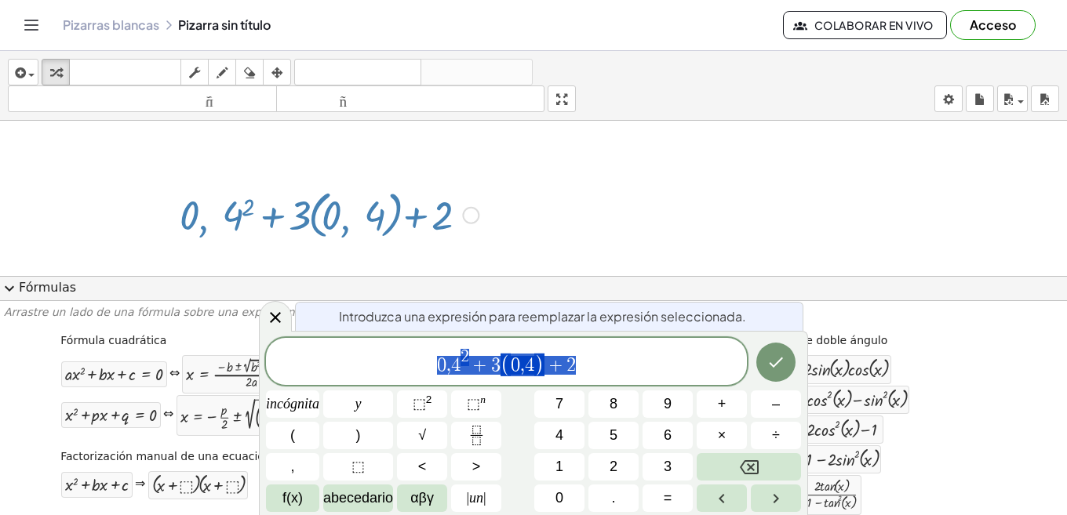
drag, startPoint x: 434, startPoint y: 369, endPoint x: 579, endPoint y: 361, distance: 144.5
click at [579, 361] on span "0 , 4 2 + 3 ( 0 , 4 ) + 2" at bounding box center [506, 362] width 481 height 31
